Goal: Find specific page/section: Find specific page/section

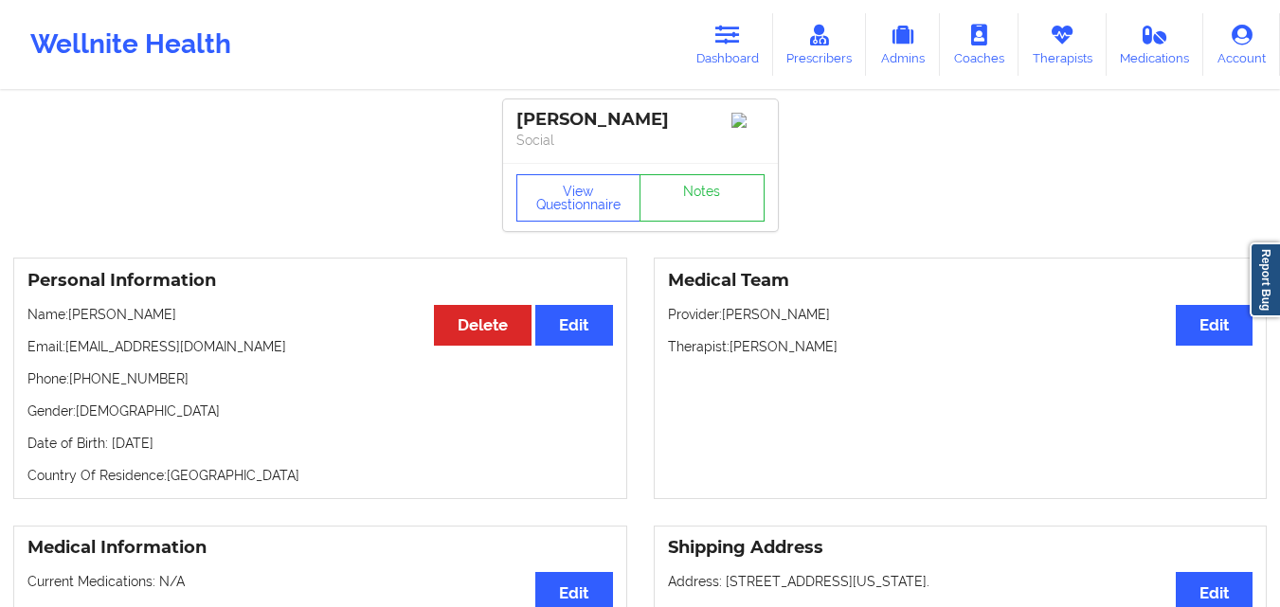
drag, startPoint x: 710, startPoint y: 118, endPoint x: 510, endPoint y: 97, distance: 202.0
copy div "[PERSON_NAME]"
drag, startPoint x: 65, startPoint y: 356, endPoint x: 123, endPoint y: 361, distance: 58.0
click at [123, 356] on p "Email: [EMAIL_ADDRESS][DOMAIN_NAME]" at bounding box center [319, 346] width 585 height 19
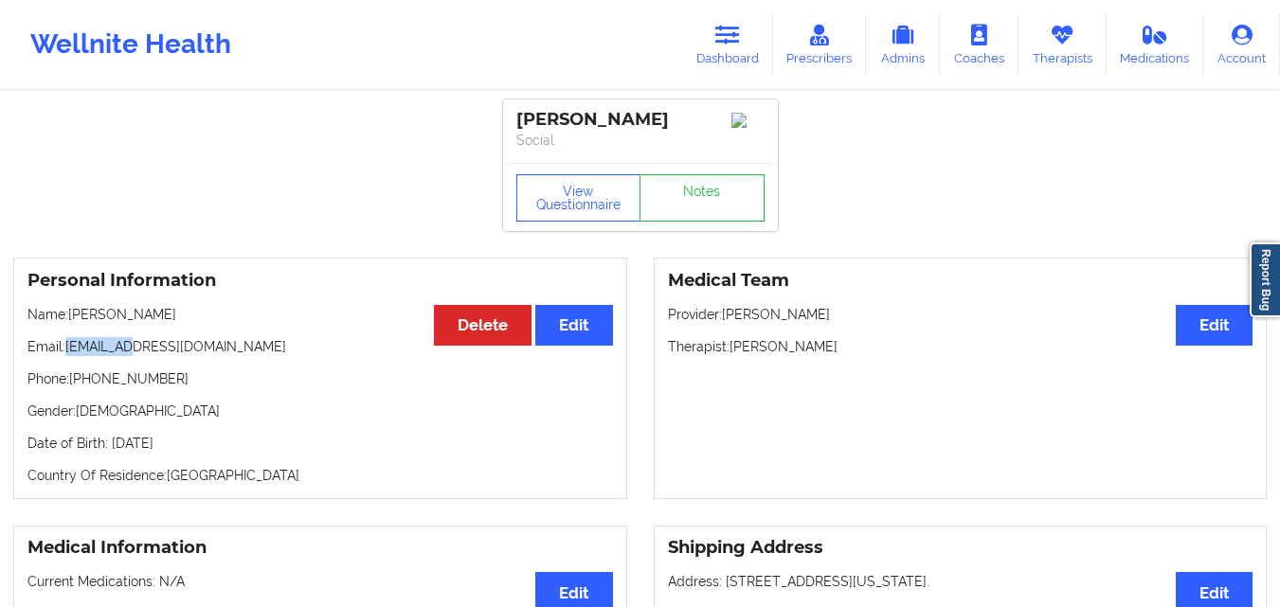
click at [70, 354] on p "Email: [EMAIL_ADDRESS][DOMAIN_NAME]" at bounding box center [319, 346] width 585 height 19
click at [239, 353] on p "Email: [EMAIL_ADDRESS][DOMAIN_NAME]" at bounding box center [319, 346] width 585 height 19
drag, startPoint x: 66, startPoint y: 357, endPoint x: 203, endPoint y: 360, distance: 136.4
click at [203, 356] on p "Email: [EMAIL_ADDRESS][DOMAIN_NAME]" at bounding box center [319, 346] width 585 height 19
copy p "[EMAIL_ADDRESS][DOMAIN_NAME]"
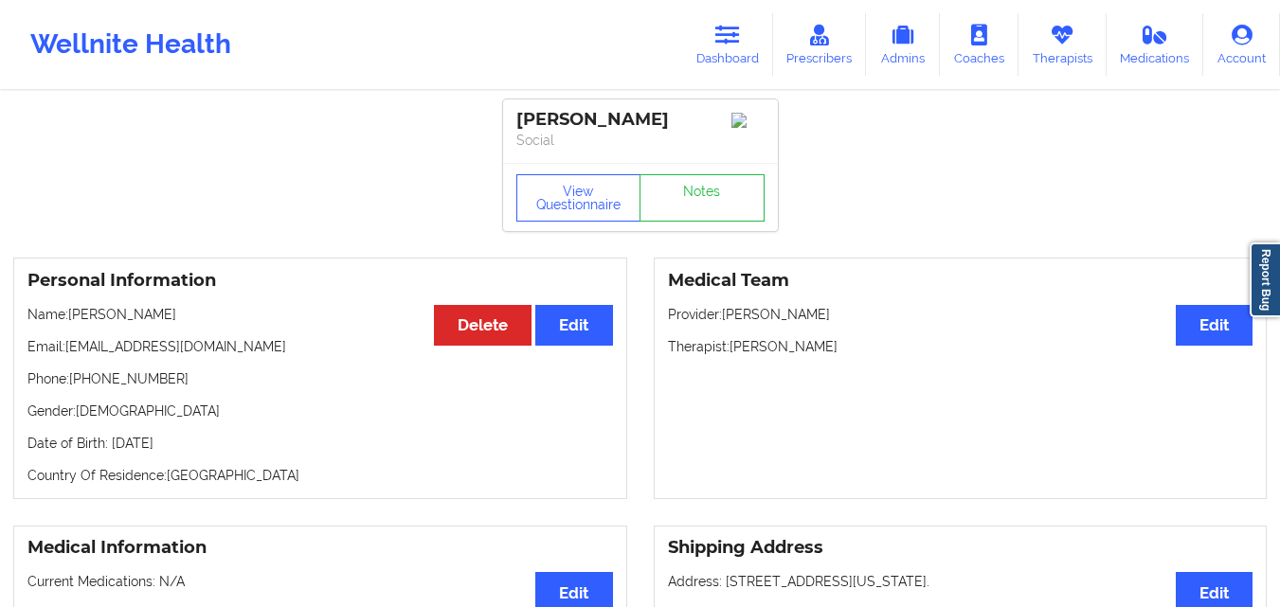
click at [302, 381] on p "Phone: [PHONE_NUMBER]" at bounding box center [319, 378] width 585 height 19
drag, startPoint x: 67, startPoint y: 396, endPoint x: 193, endPoint y: 394, distance: 126.0
click at [193, 394] on div "Personal Information Edit Delete Name: [PERSON_NAME] Email: [EMAIL_ADDRESS][DOM…" at bounding box center [320, 379] width 614 height 242
click at [174, 370] on div "Personal Information Edit Delete Name: [PERSON_NAME] Email: [EMAIL_ADDRESS][DOM…" at bounding box center [320, 379] width 614 height 242
drag, startPoint x: 70, startPoint y: 387, endPoint x: 172, endPoint y: 385, distance: 102.3
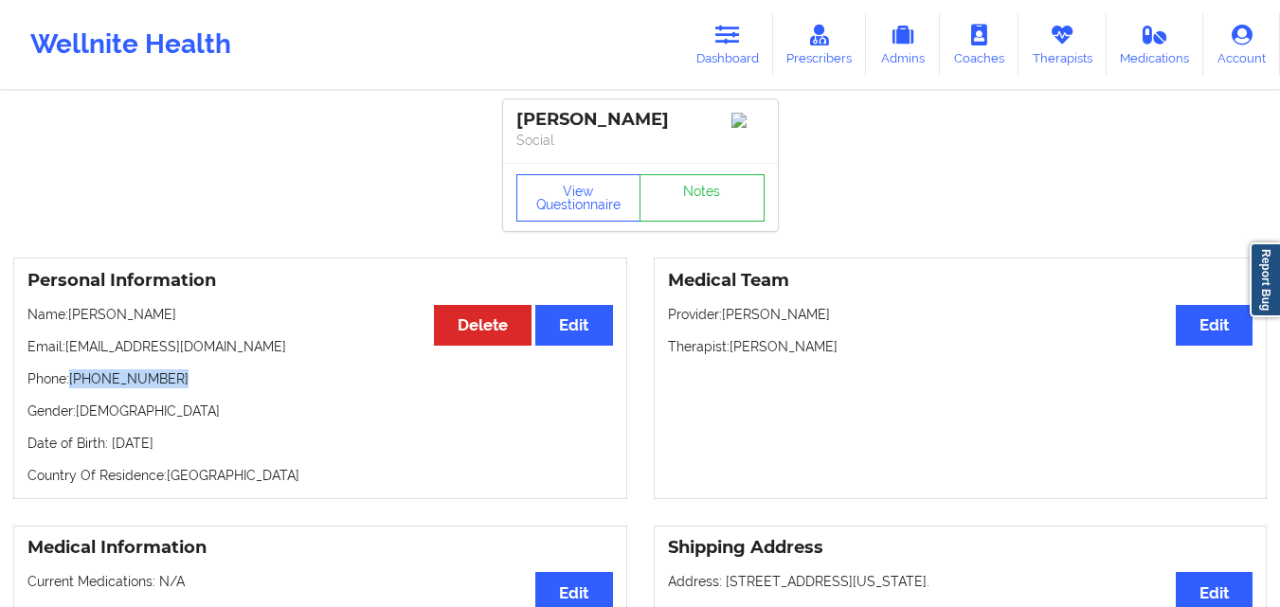
click at [172, 385] on p "Phone: [PHONE_NUMBER]" at bounding box center [319, 378] width 585 height 19
copy p "[PHONE_NUMBER]"
click at [241, 385] on p "Phone: [PHONE_NUMBER]" at bounding box center [319, 378] width 585 height 19
drag, startPoint x: 72, startPoint y: 387, endPoint x: 183, endPoint y: 390, distance: 110.8
click at [183, 388] on p "Phone: [PHONE_NUMBER]" at bounding box center [319, 378] width 585 height 19
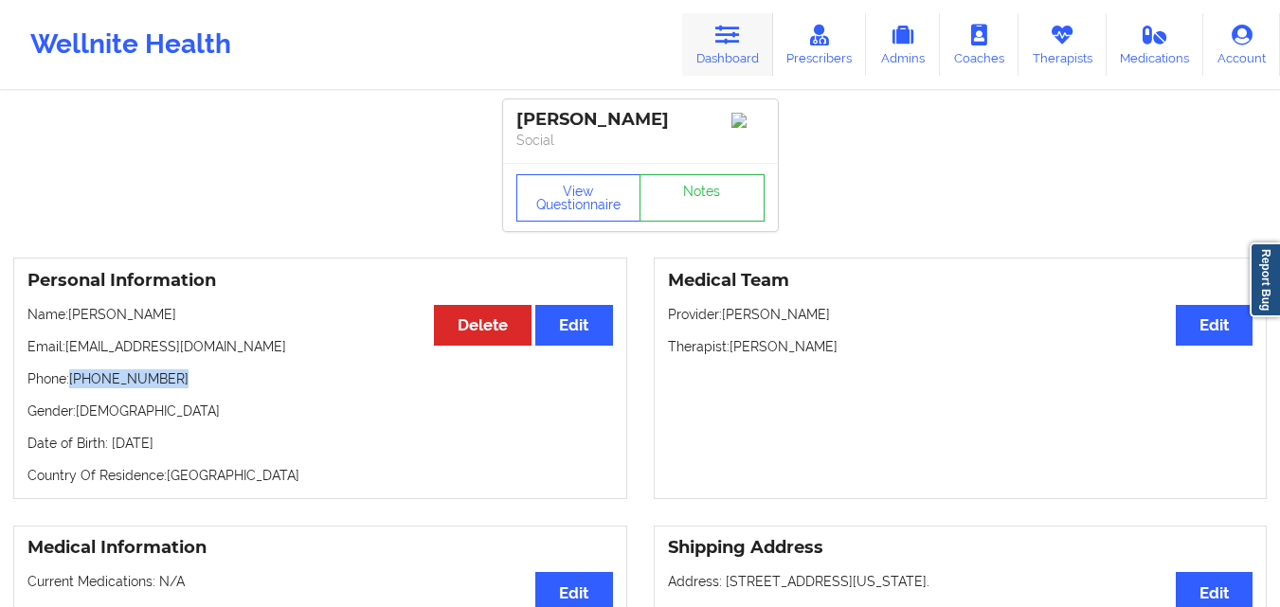
click at [750, 27] on link "Dashboard" at bounding box center [727, 44] width 91 height 63
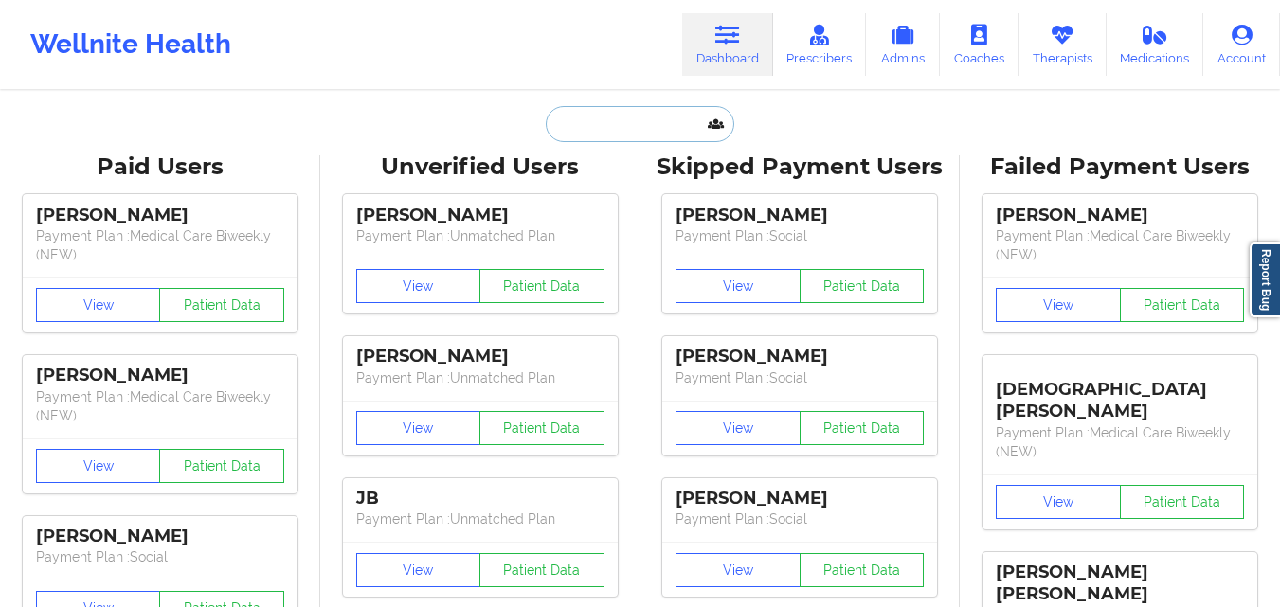
click at [618, 128] on input "text" at bounding box center [640, 124] width 188 height 36
paste input "Siya'gayatri [PERSON_NAME]"
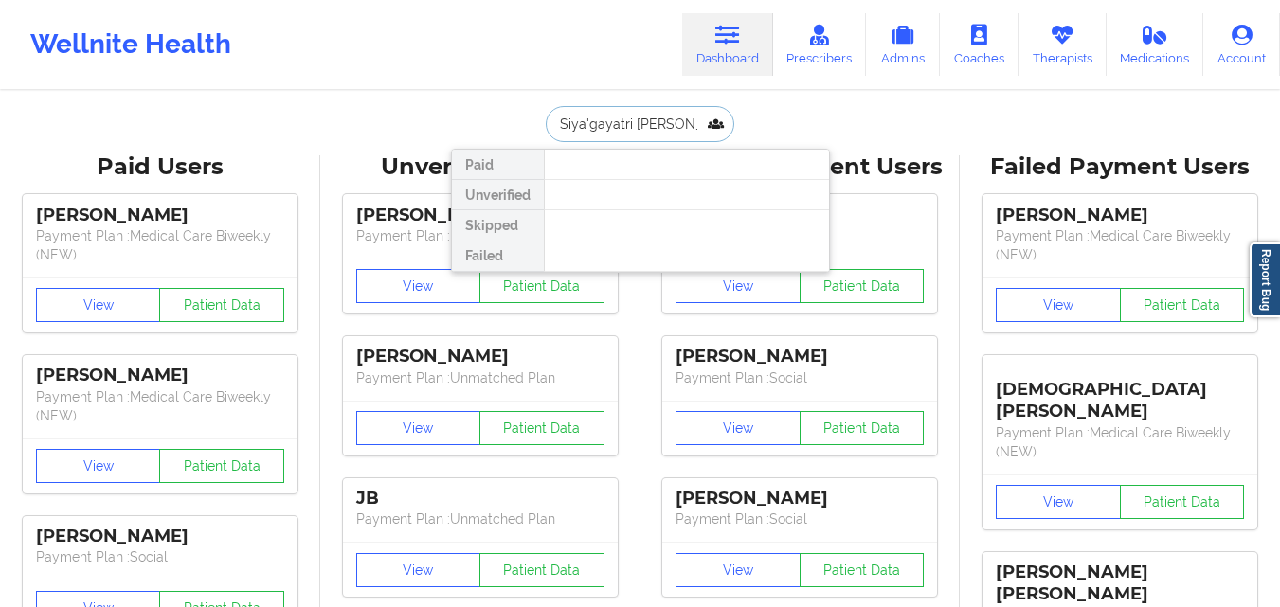
type input "[PERSON_NAME]"
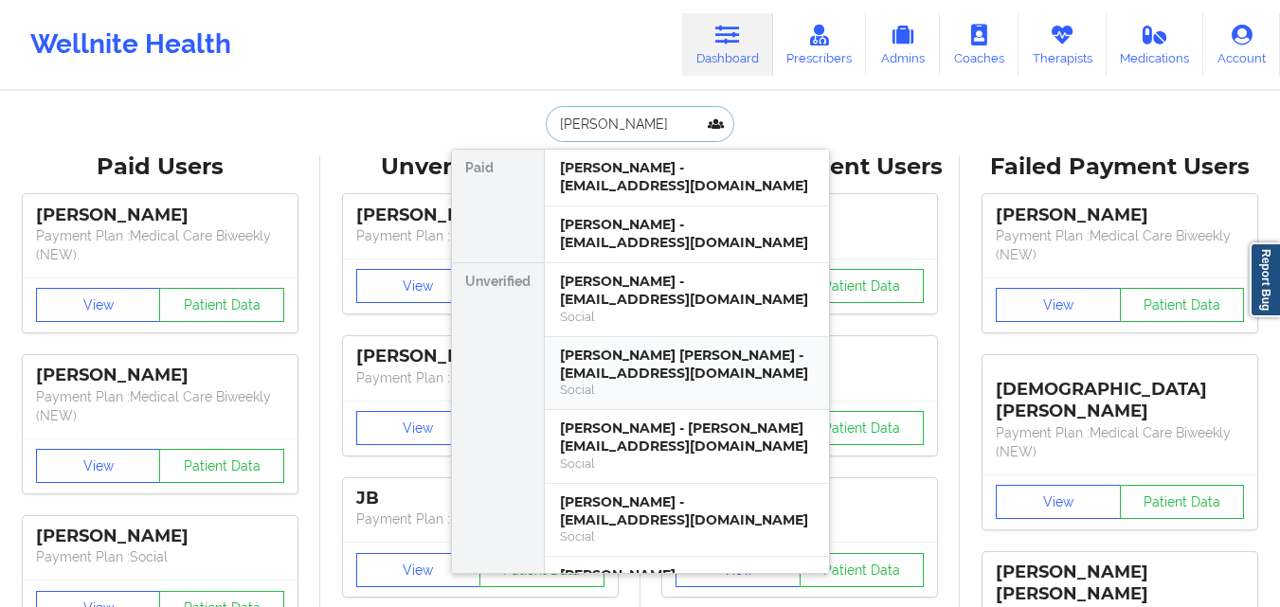
click at [651, 347] on div "[PERSON_NAME] [PERSON_NAME] - [EMAIL_ADDRESS][DOMAIN_NAME]" at bounding box center [687, 364] width 254 height 35
